Goal: Navigation & Orientation: Find specific page/section

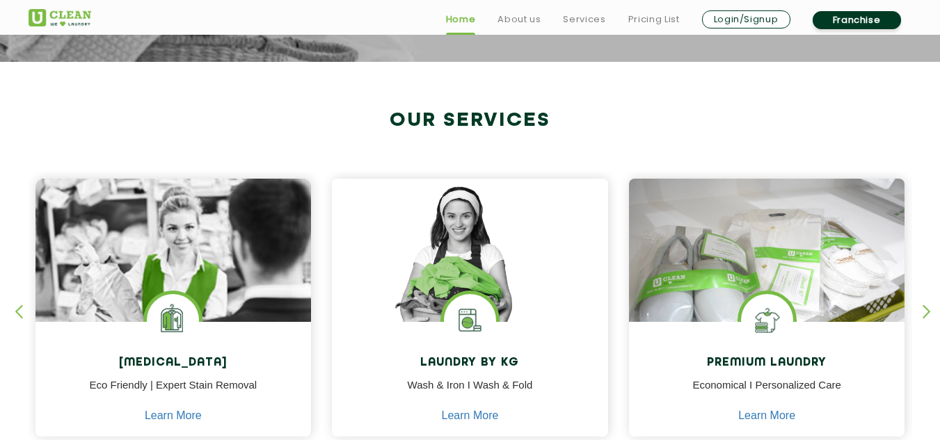
scroll to position [477, 0]
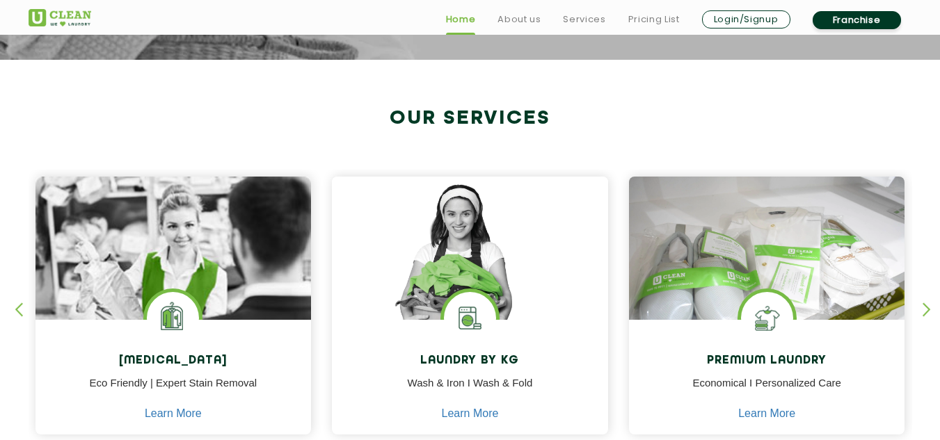
click at [332, 89] on section "Our Services [MEDICAL_DATA] Eco Friendly | Expert Stain Removal Learn More [MED…" at bounding box center [470, 286] width 940 height 452
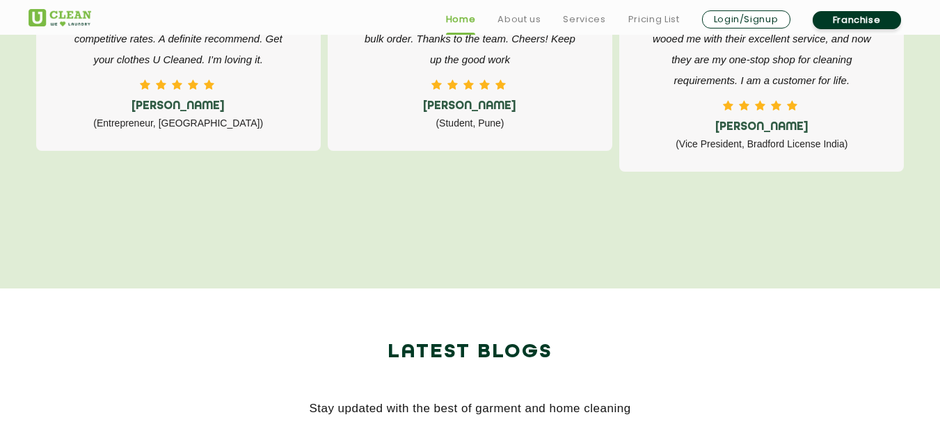
scroll to position [2564, 0]
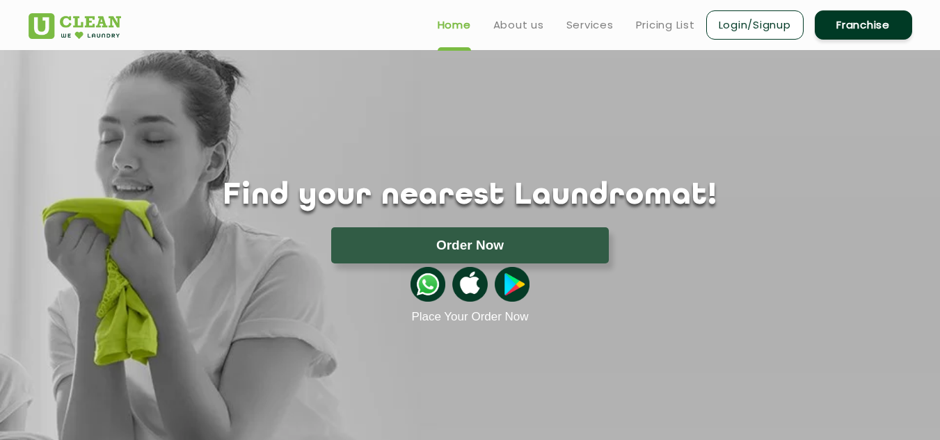
click at [760, 29] on link "Login/Signup" at bounding box center [754, 24] width 97 height 29
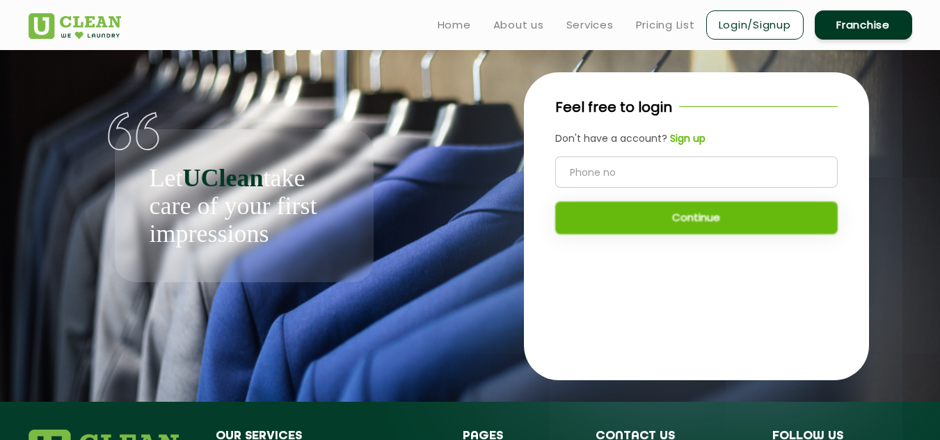
click at [618, 217] on div "Continue" at bounding box center [696, 196] width 282 height 78
